Goal: Transaction & Acquisition: Purchase product/service

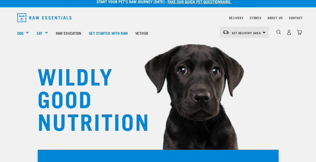
scroll to position [5, 0]
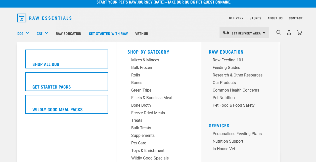
click at [27, 33] on div "Dog" at bounding box center [25, 33] width 16 height 20
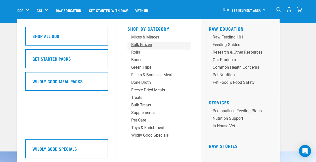
scroll to position [20, 0]
click at [137, 98] on div "Treats" at bounding box center [154, 97] width 47 height 6
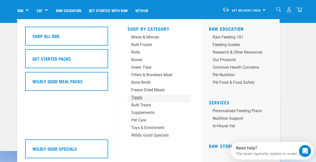
scroll to position [0, 0]
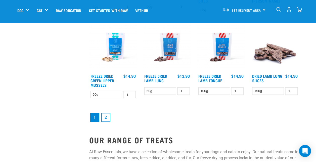
scroll to position [622, 0]
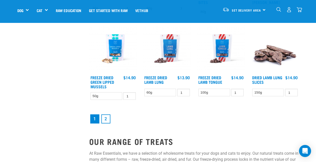
click at [106, 118] on link "2" at bounding box center [105, 118] width 9 height 9
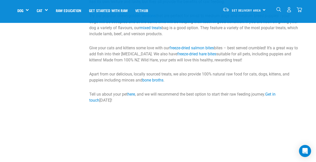
scroll to position [980, 0]
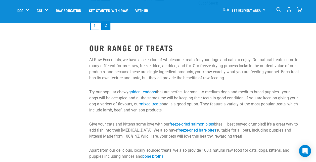
scroll to position [733, 0]
